Goal: Information Seeking & Learning: Learn about a topic

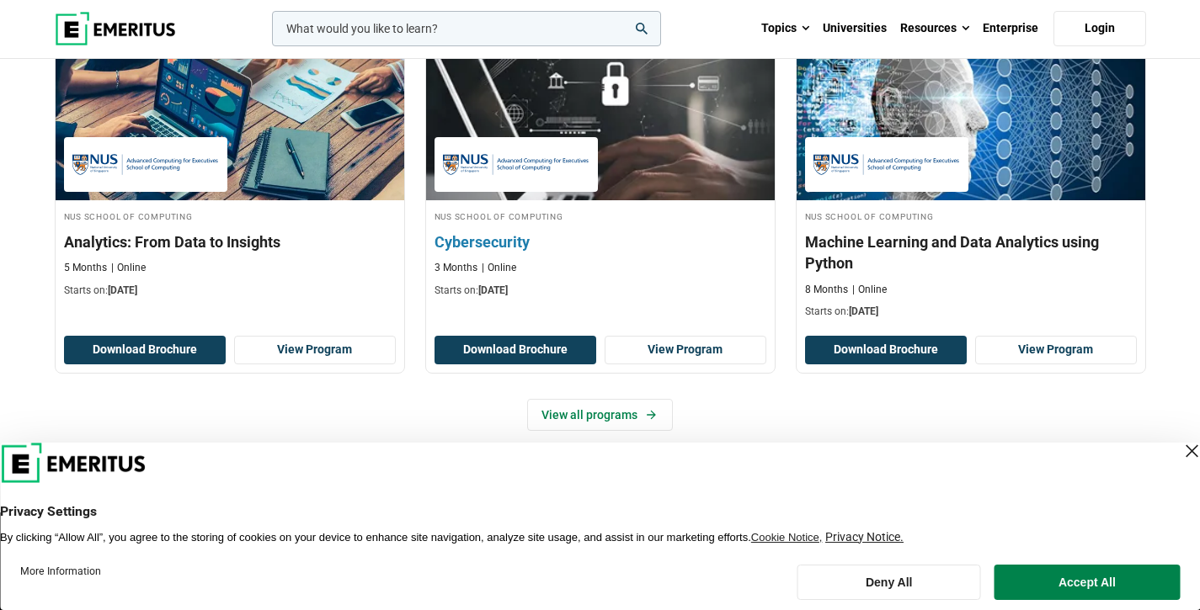
scroll to position [1143, 0]
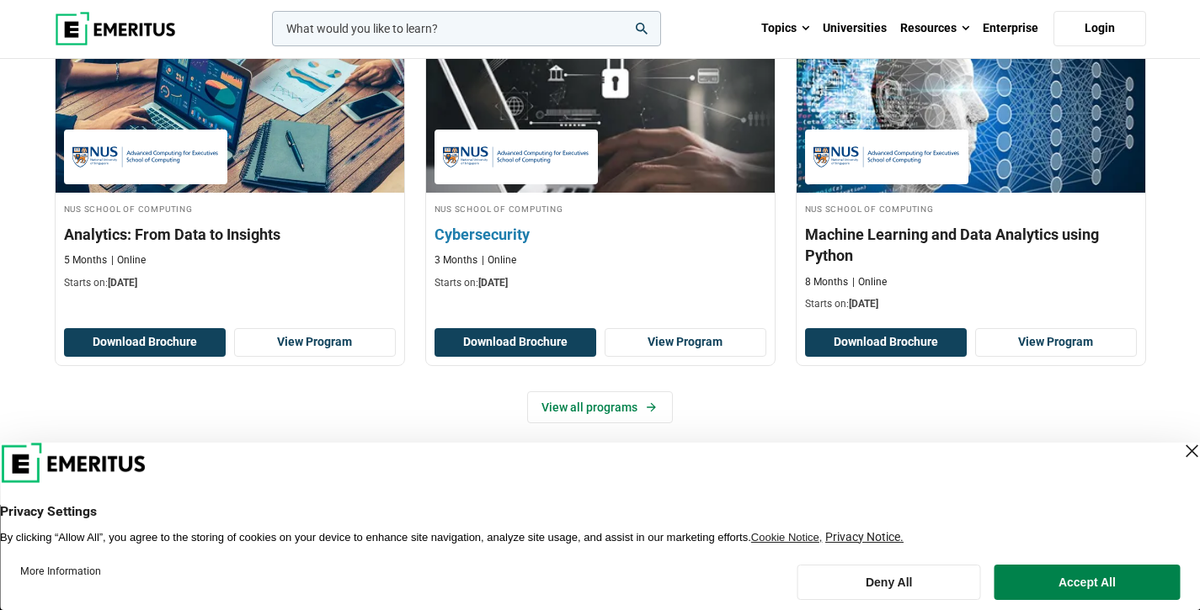
click at [493, 147] on img at bounding box center [516, 157] width 146 height 38
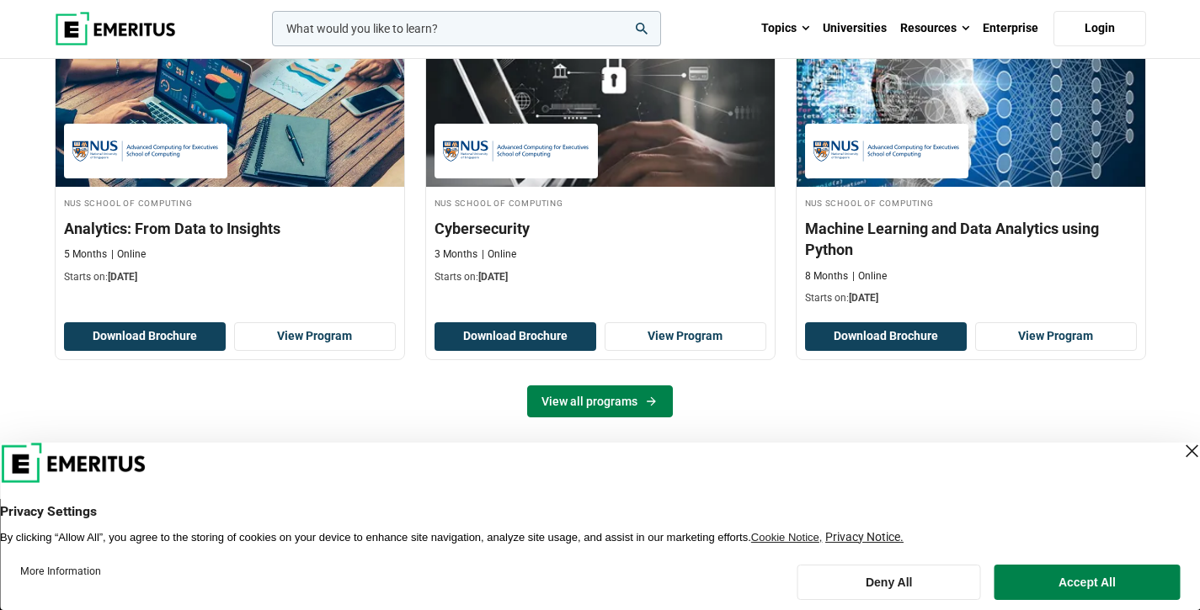
click at [560, 395] on link "View all programs" at bounding box center [600, 402] width 146 height 32
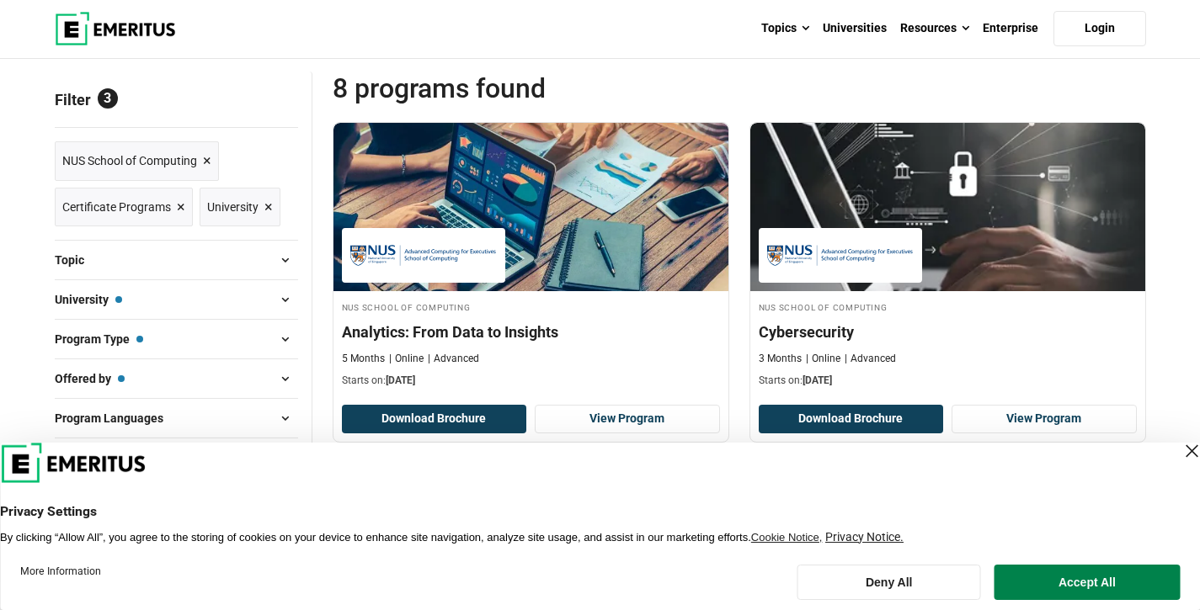
scroll to position [184, 0]
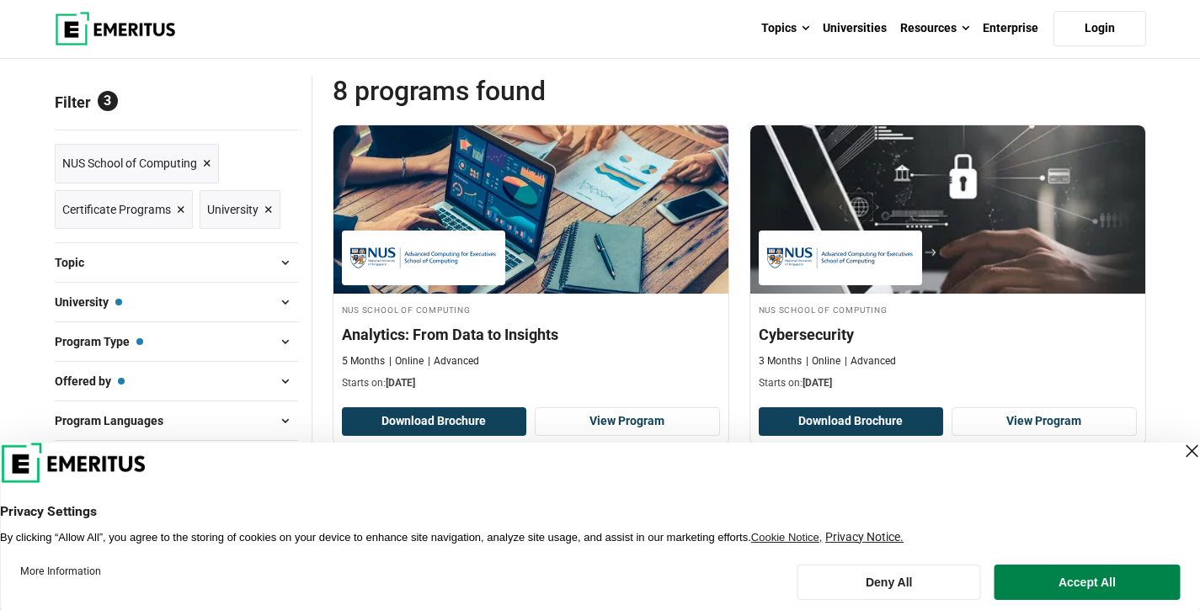
click at [207, 157] on span "×" at bounding box center [207, 164] width 8 height 24
click at [207, 161] on span "×" at bounding box center [207, 164] width 8 height 24
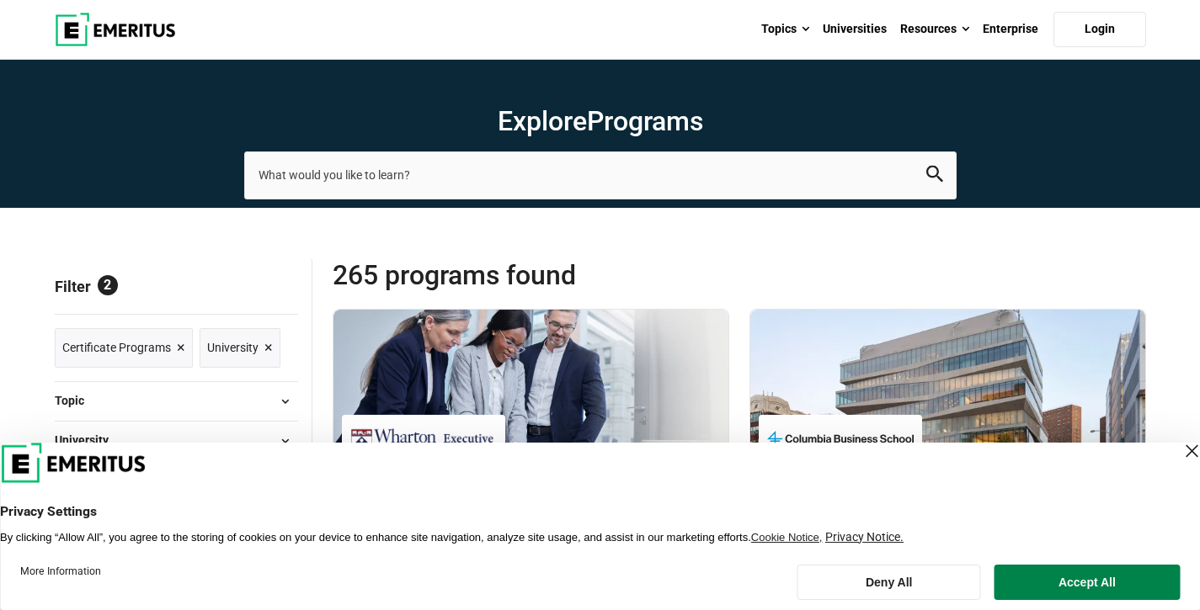
scroll to position [46, 0]
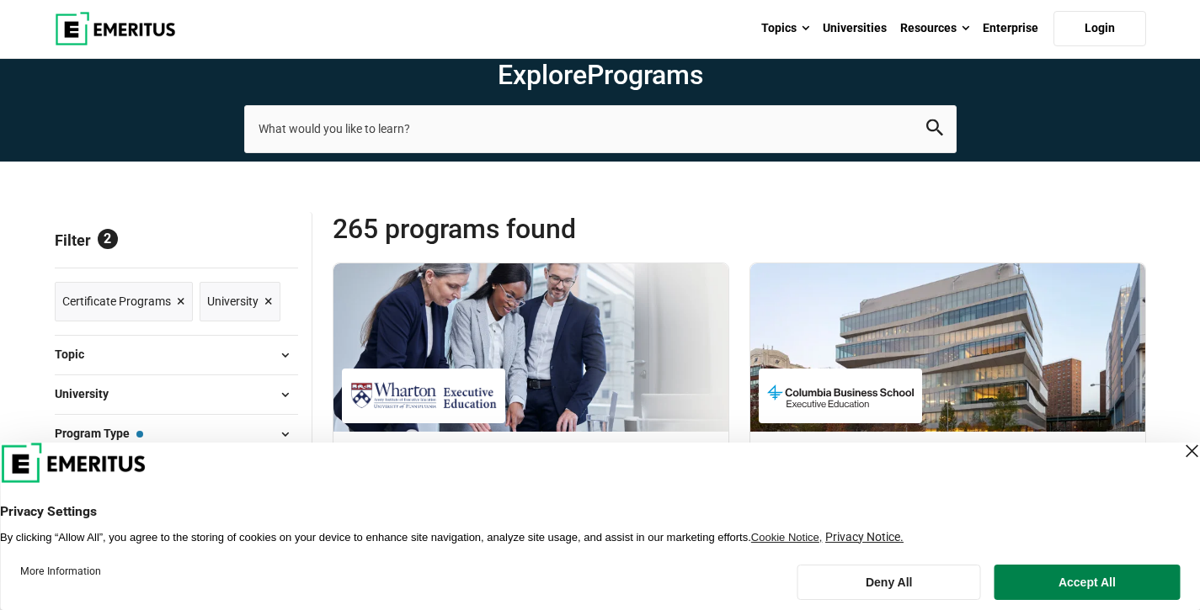
click at [184, 298] on link "Certificate Programs ×" at bounding box center [124, 302] width 138 height 40
click at [180, 301] on span "×" at bounding box center [181, 302] width 8 height 24
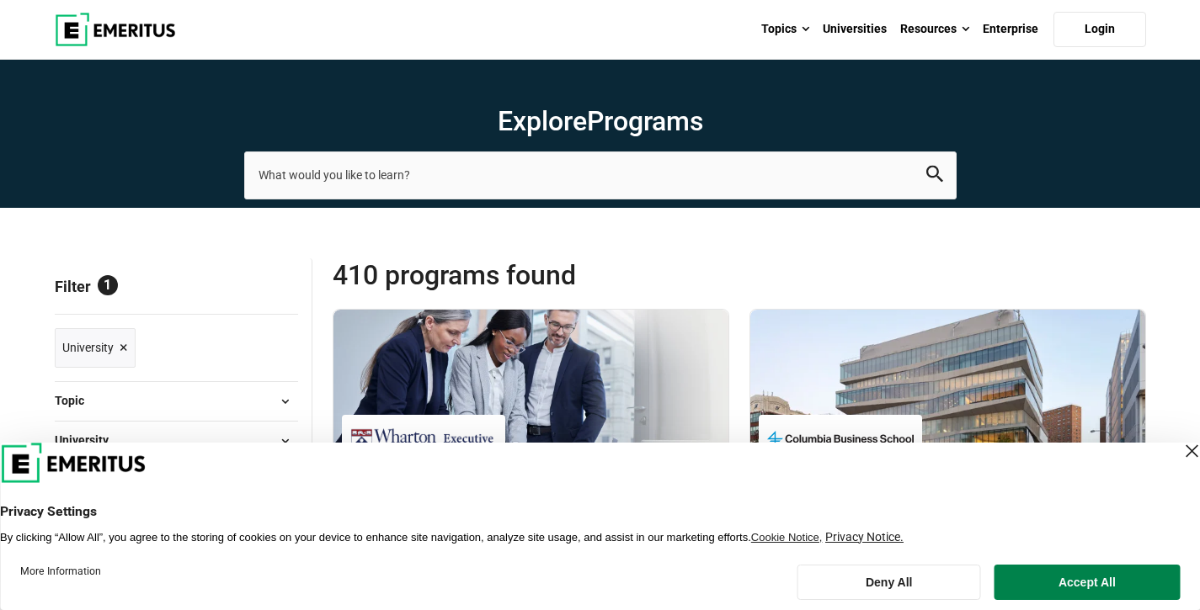
click at [1179, 456] on div "Close Layer" at bounding box center [1191, 451] width 24 height 24
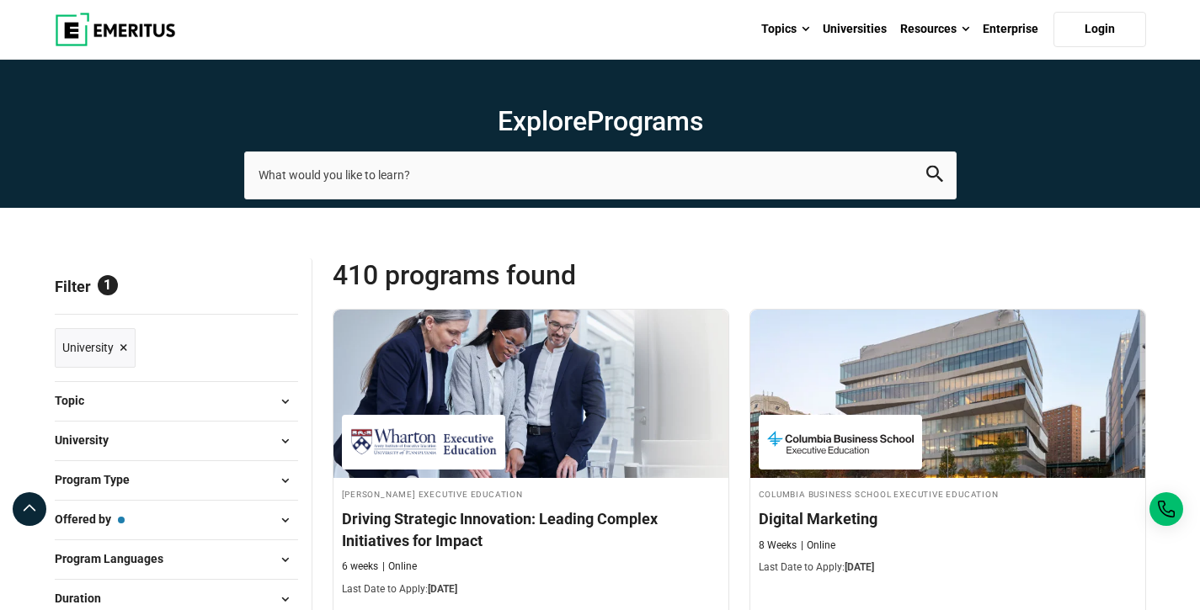
click at [120, 346] on span "×" at bounding box center [124, 348] width 8 height 24
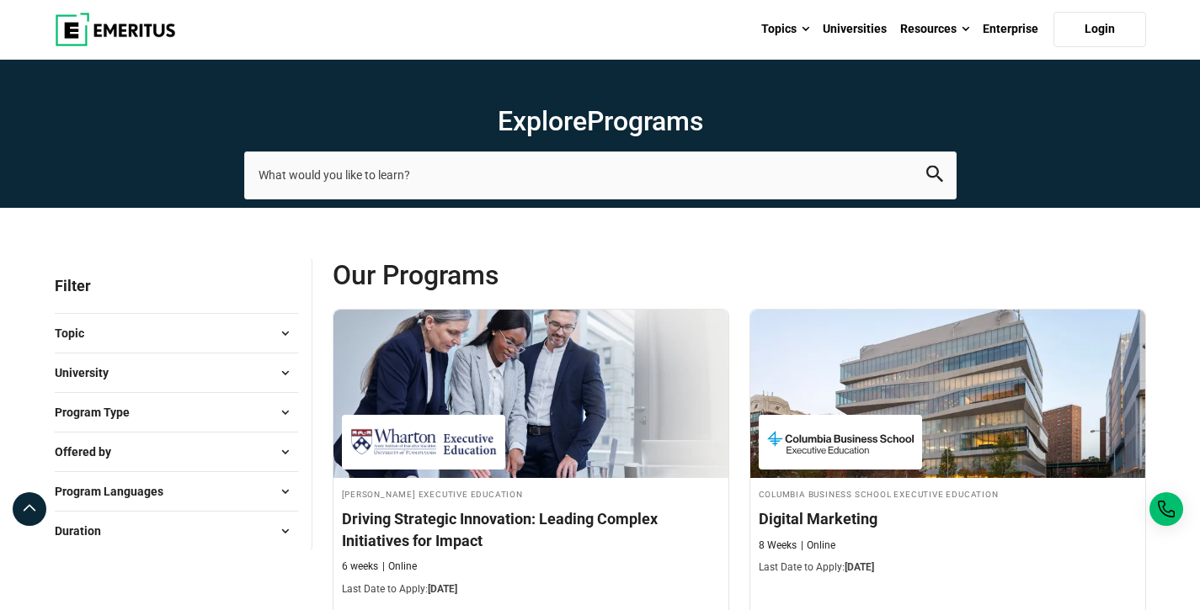
click at [157, 319] on div "Topic AI and Machine Learning ( 52 ) Business Analytics ( 15 ) Business Managem…" at bounding box center [176, 333] width 243 height 40
click at [252, 331] on button "Topic" at bounding box center [176, 333] width 243 height 25
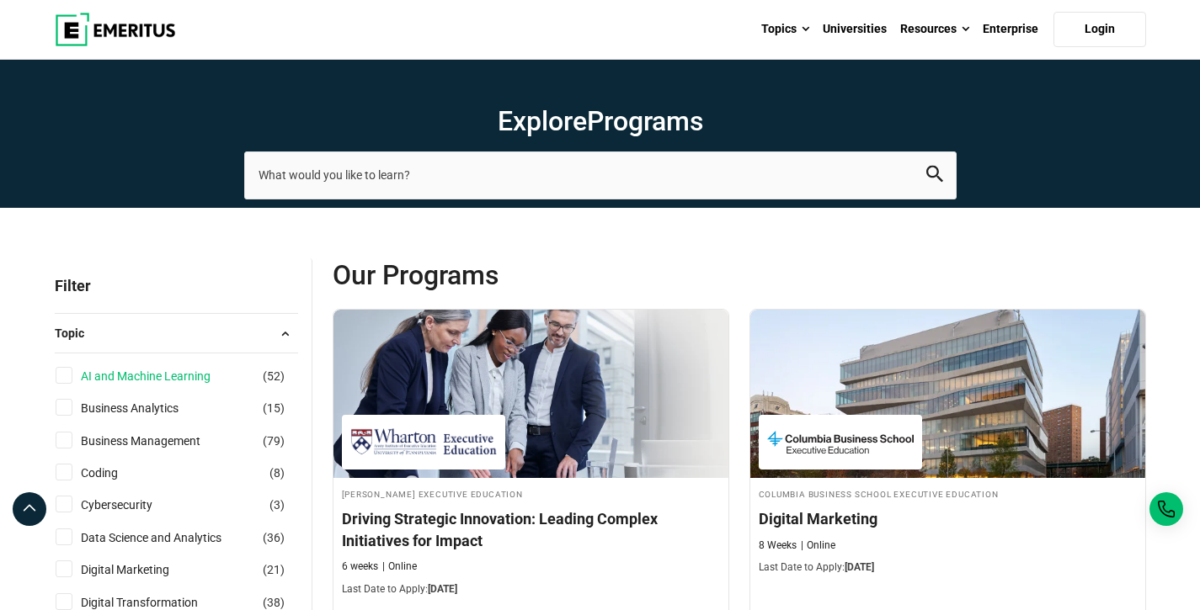
click at [165, 377] on link "AI and Machine Learning" at bounding box center [162, 376] width 163 height 19
checkbox input "true"
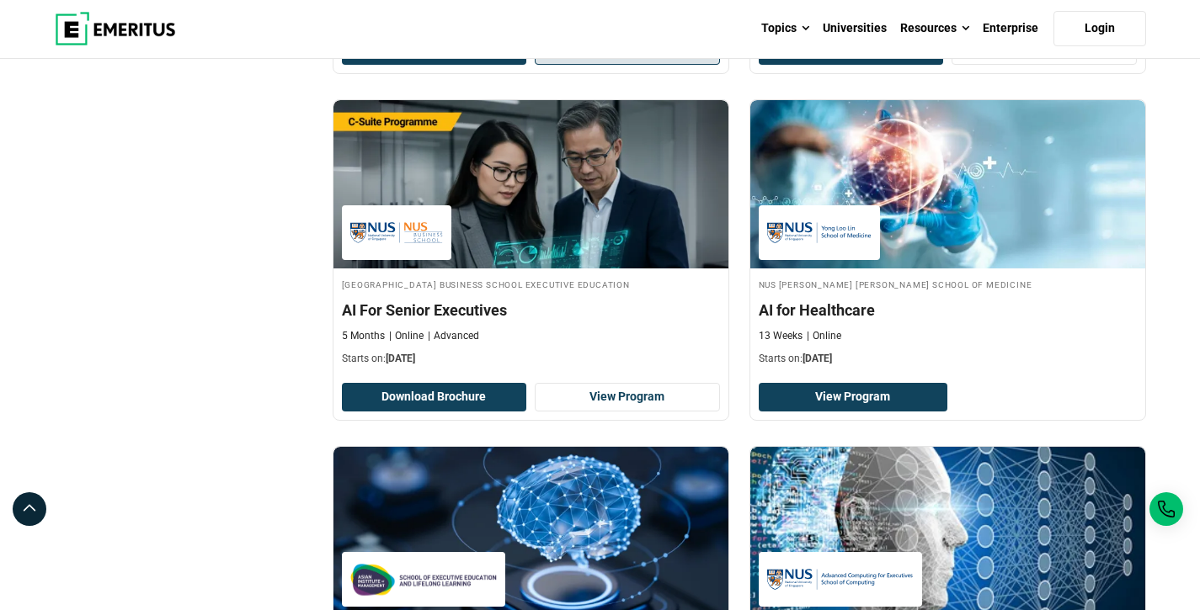
scroll to position [2039, 0]
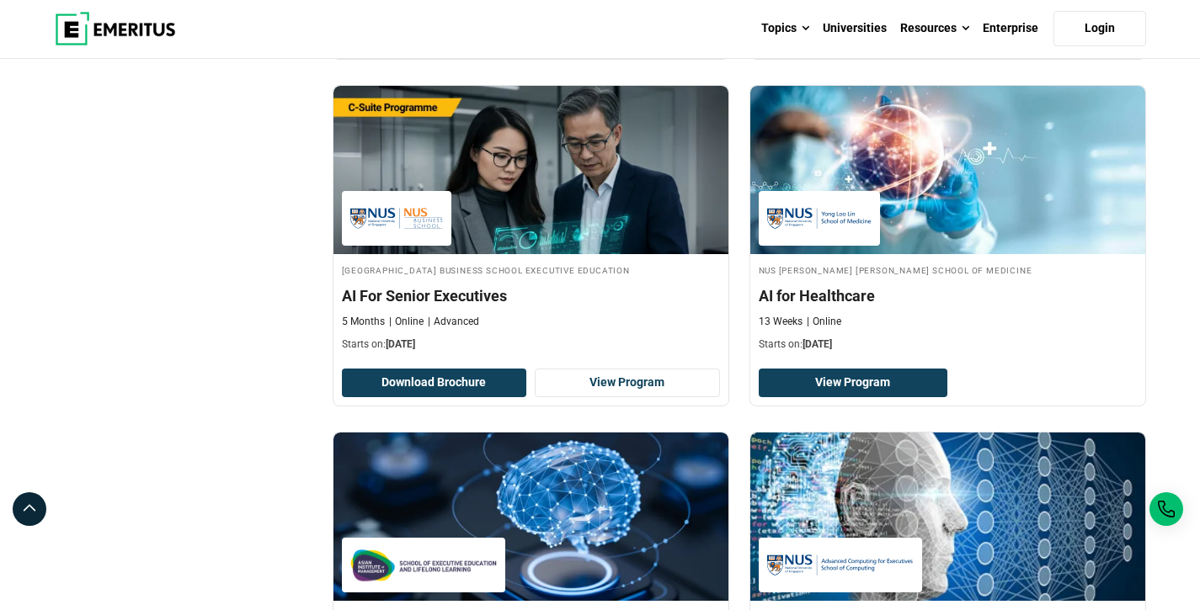
click at [274, 314] on div "Filter 1 Reset all × AI and Machine Learning × Filters 1 Reset Filters × AI and…" at bounding box center [184, 139] width 278 height 3839
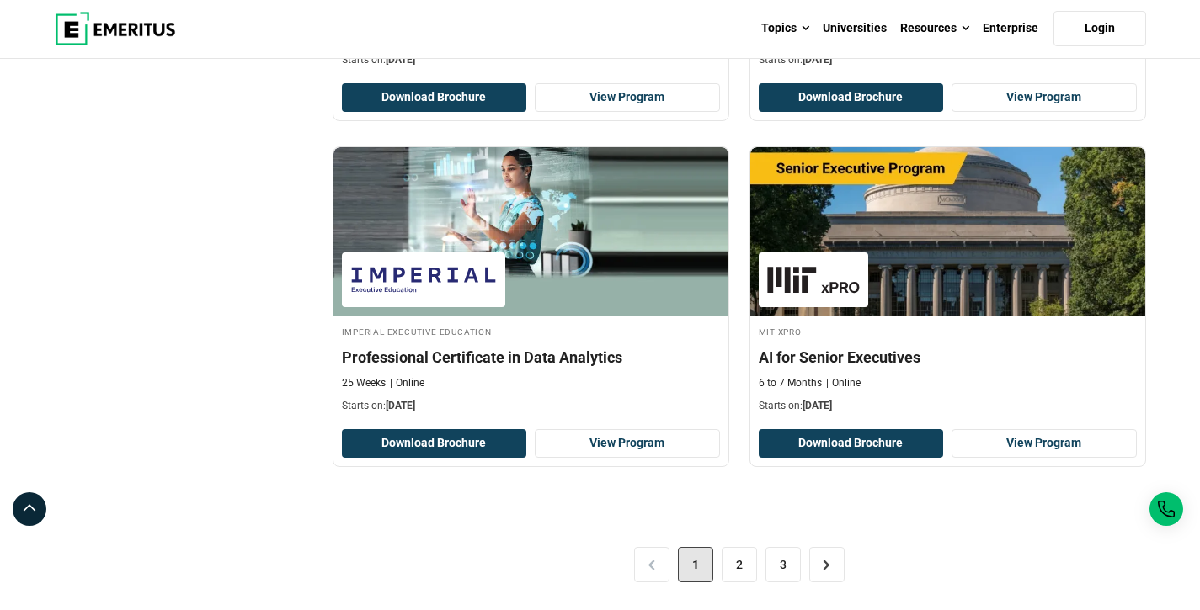
scroll to position [3456, 0]
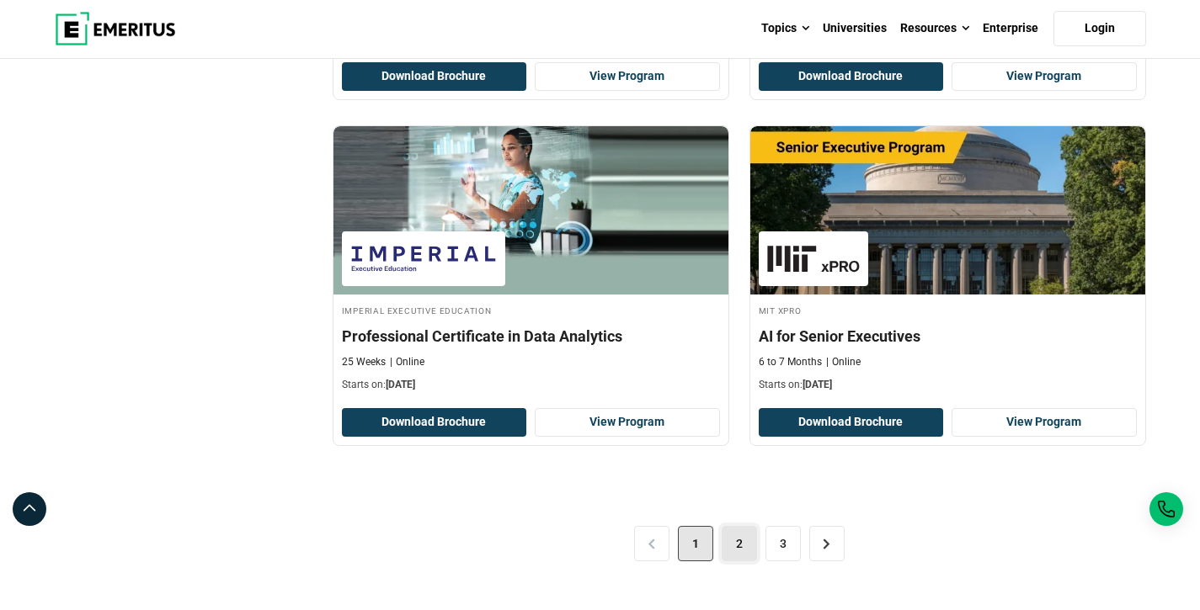
click at [727, 540] on link "2" at bounding box center [738, 543] width 35 height 35
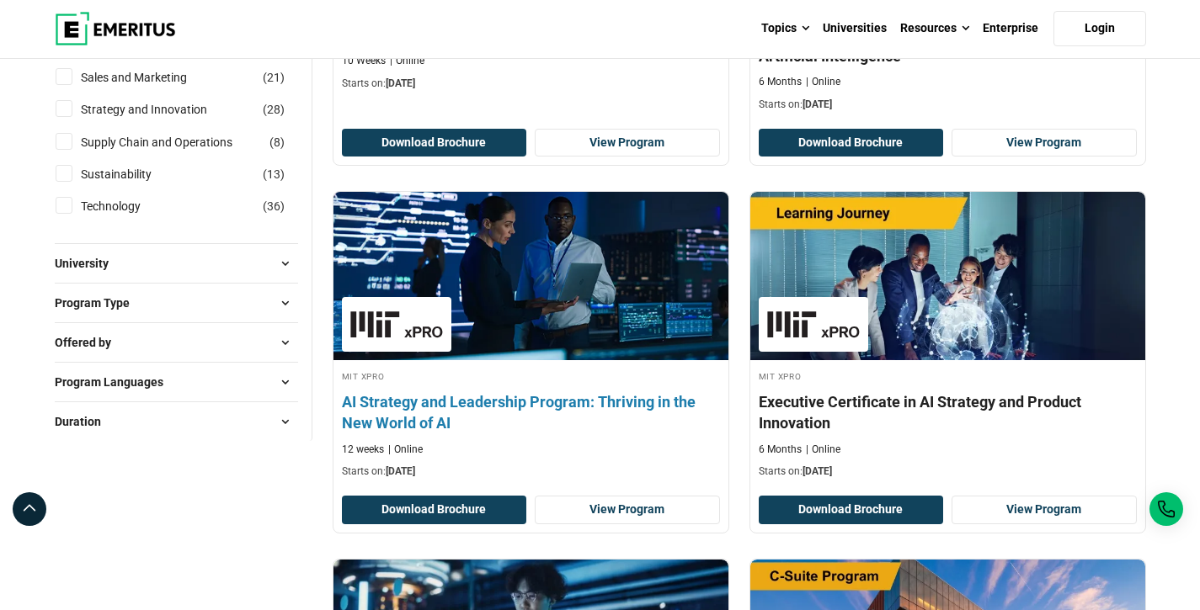
scroll to position [853, 0]
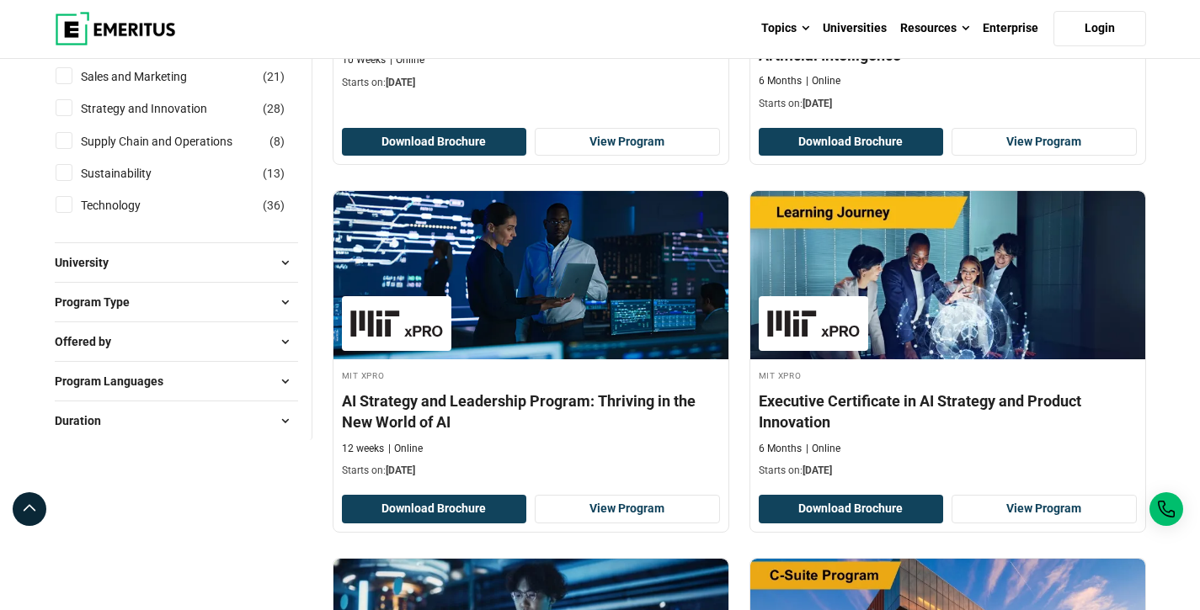
click at [735, 321] on div "MIT xPRO AI Strategy and Leadership Program: Thriving in the New World of AI 12…" at bounding box center [530, 361] width 417 height 342
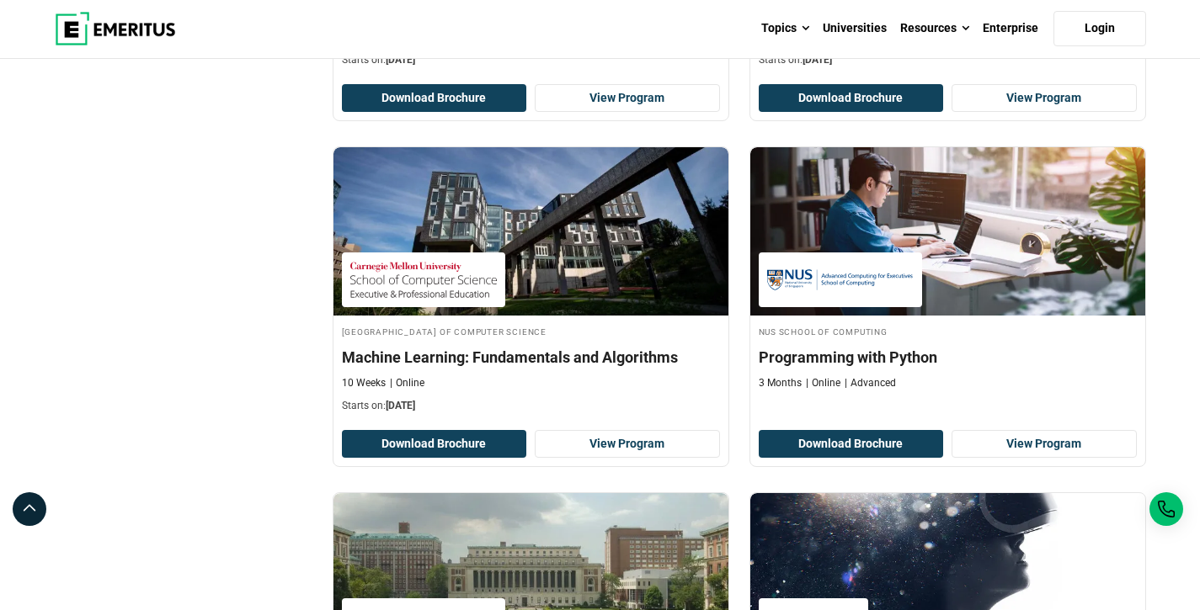
scroll to position [1961, 0]
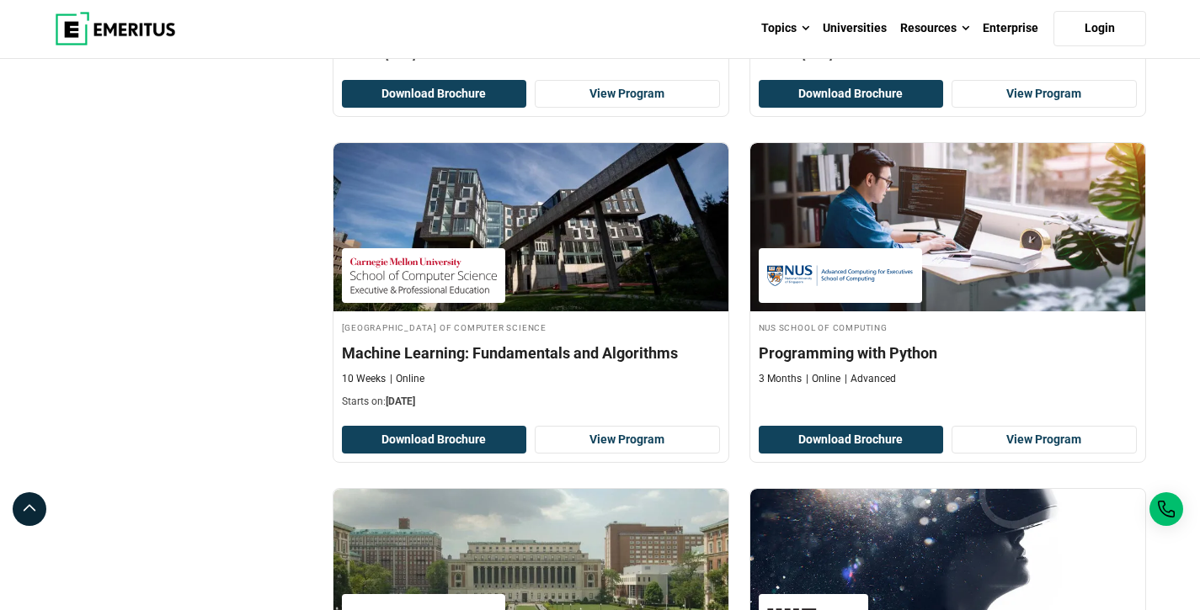
click at [734, 332] on div "Carnegie Mellon University School of Computer Science Machine Learning: Fundame…" at bounding box center [530, 302] width 417 height 321
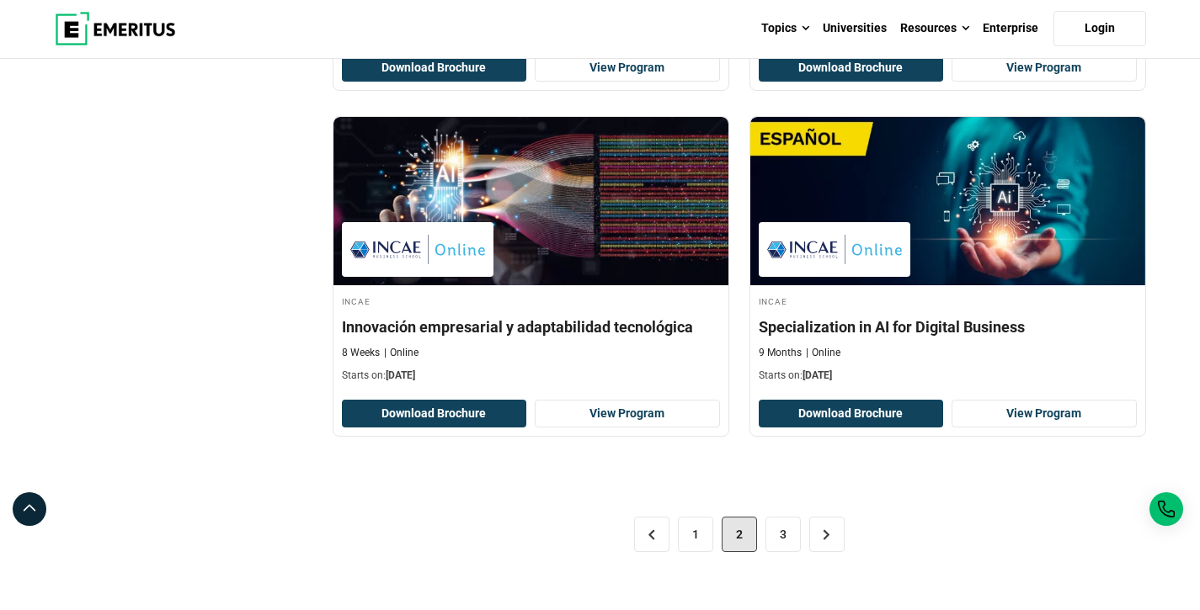
scroll to position [3407, 0]
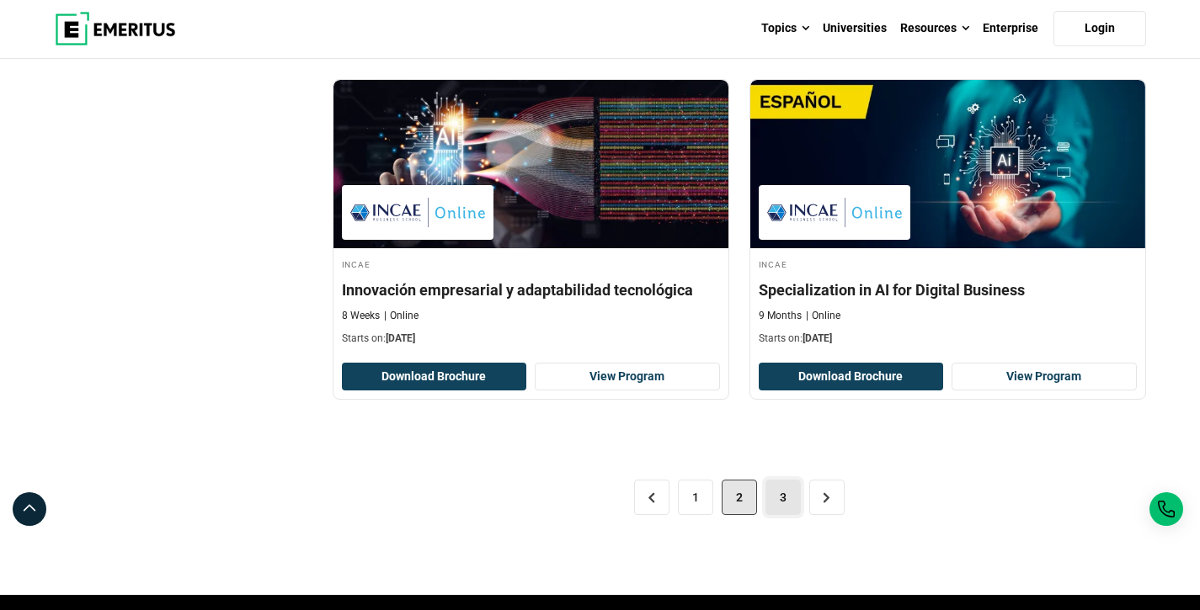
click at [774, 495] on link "3" at bounding box center [782, 497] width 35 height 35
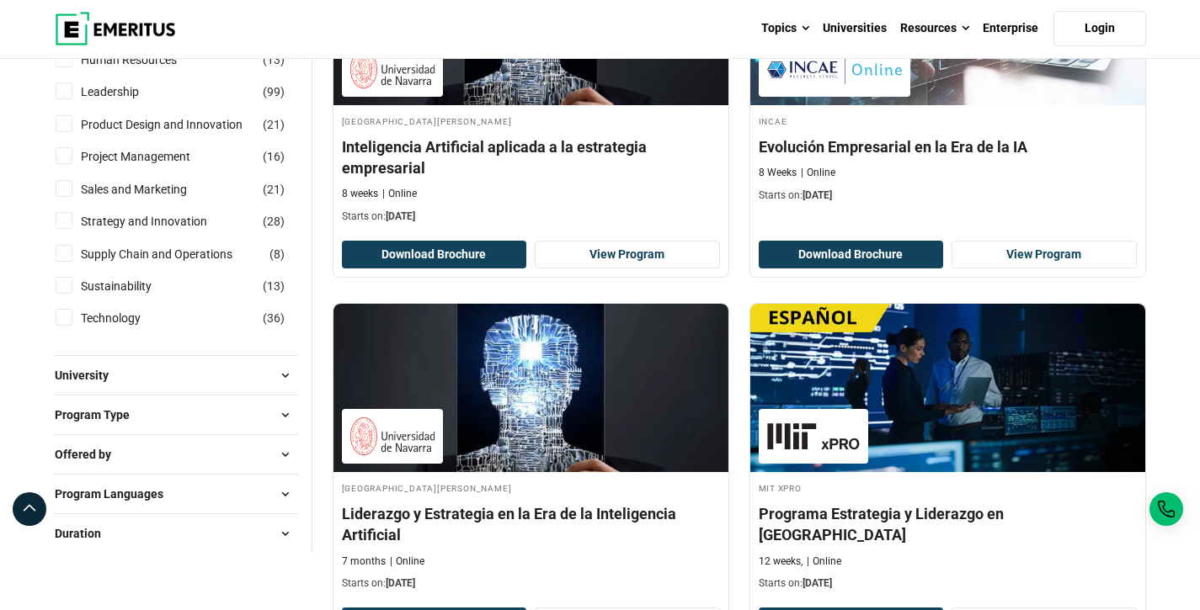
scroll to position [819, 0]
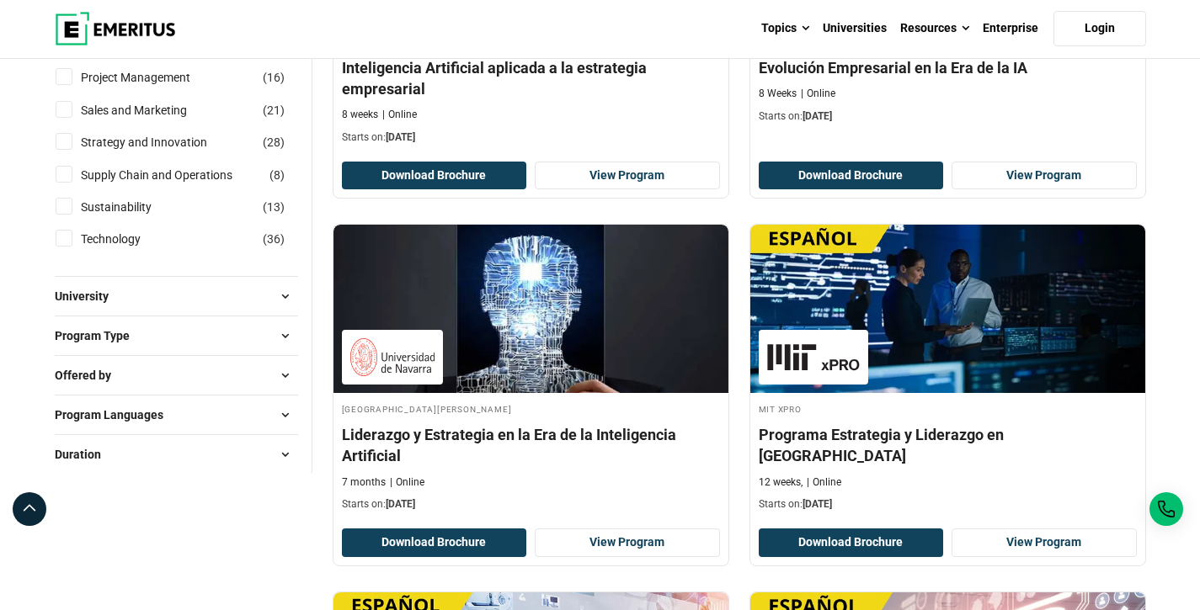
click at [159, 412] on span "Program Languages" at bounding box center [116, 415] width 122 height 19
click at [71, 456] on input "English ( 35 )" at bounding box center [64, 457] width 17 height 17
checkbox input "true"
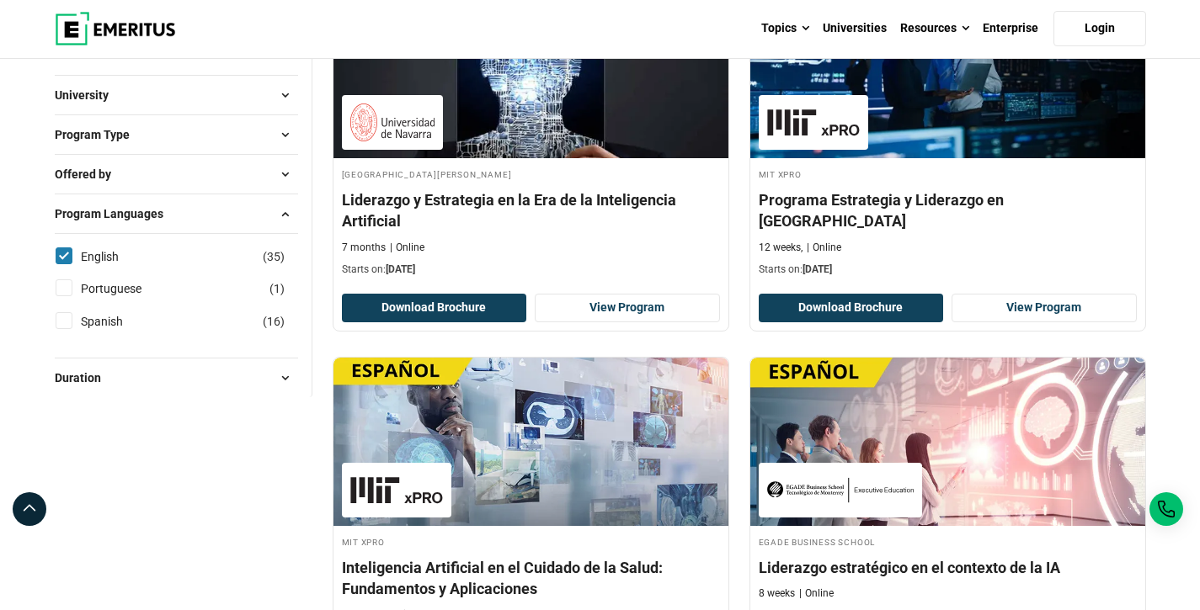
scroll to position [1113, 0]
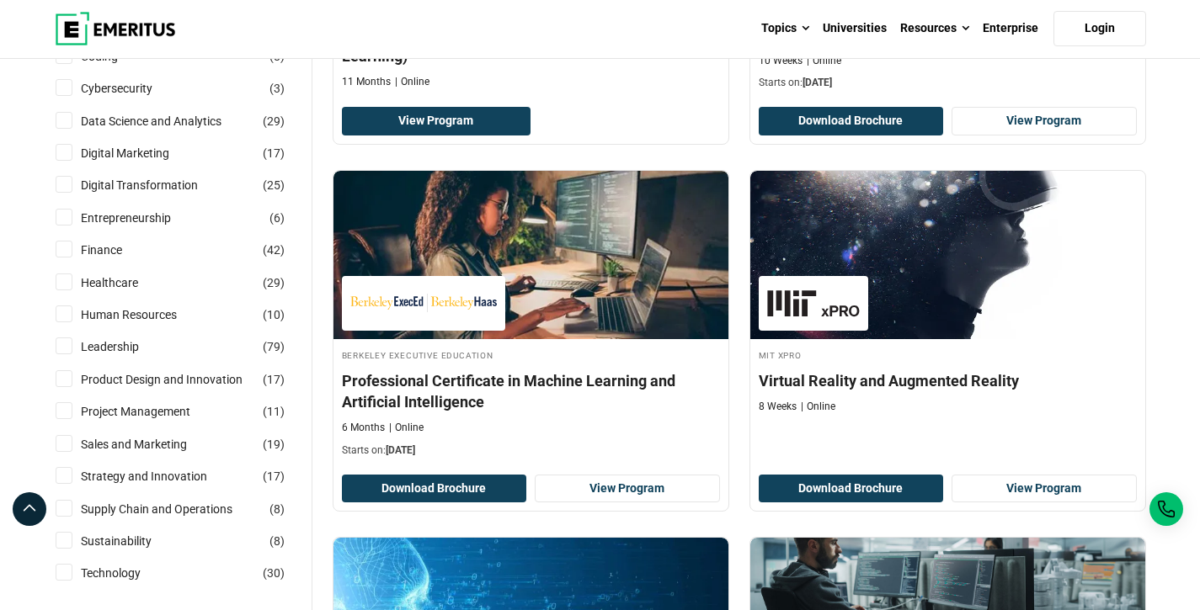
scroll to position [493, 0]
